Goal: Task Accomplishment & Management: Use online tool/utility

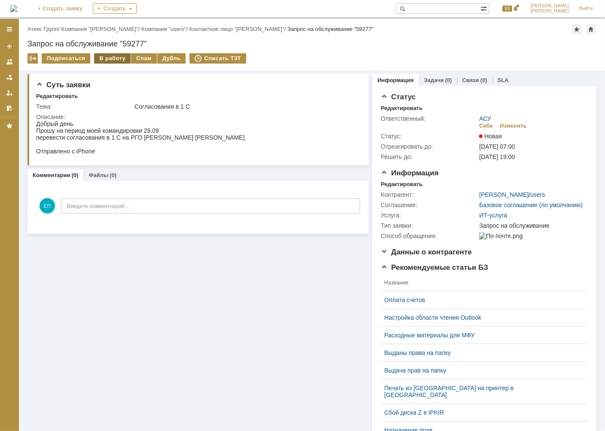
click at [107, 58] on div "В работу" at bounding box center [112, 58] width 37 height 10
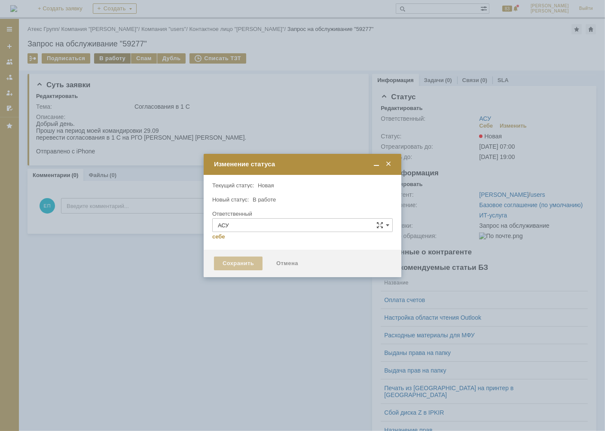
type input "[PERSON_NAME]"
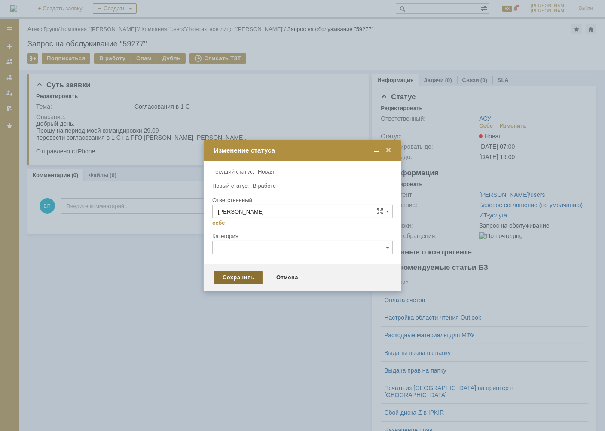
click at [258, 279] on div "Сохранить" at bounding box center [238, 278] width 49 height 14
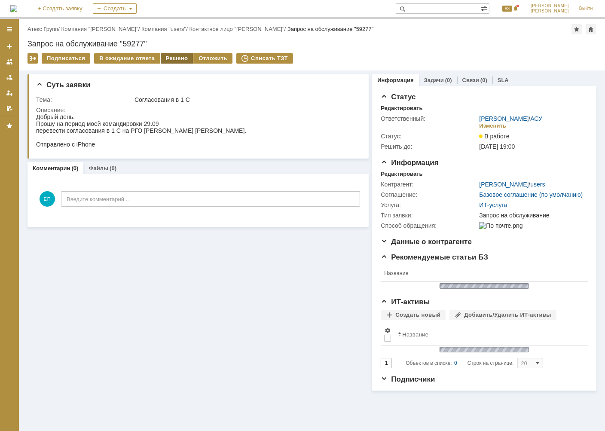
click at [176, 58] on div "Решено" at bounding box center [177, 58] width 33 height 10
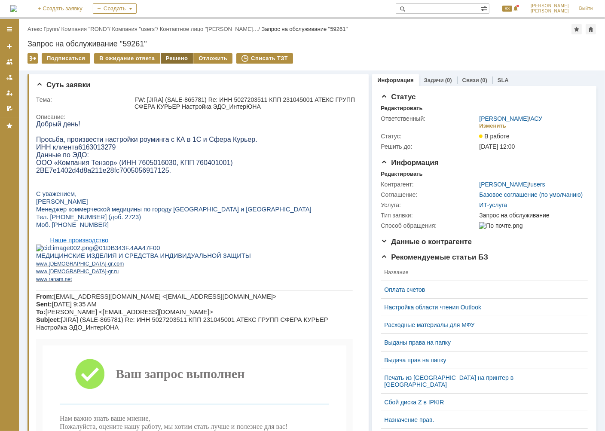
click at [181, 55] on div "Решено" at bounding box center [177, 58] width 33 height 10
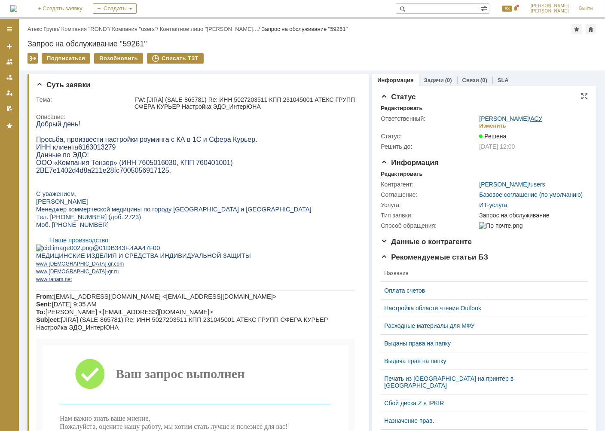
click at [537, 117] on link "АСУ" at bounding box center [537, 118] width 12 height 7
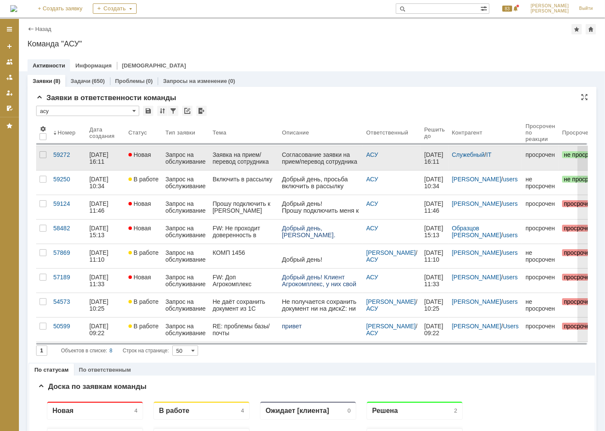
click at [252, 158] on div "Заявка на прием/перевод сотрудника" at bounding box center [244, 158] width 63 height 14
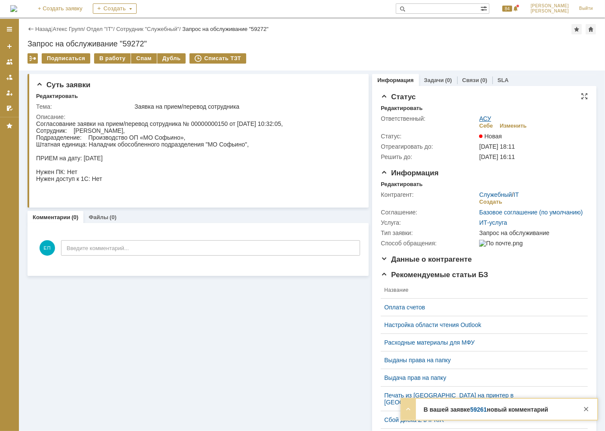
click at [482, 117] on link "АСУ" at bounding box center [485, 118] width 12 height 7
